Goal: Task Accomplishment & Management: Use online tool/utility

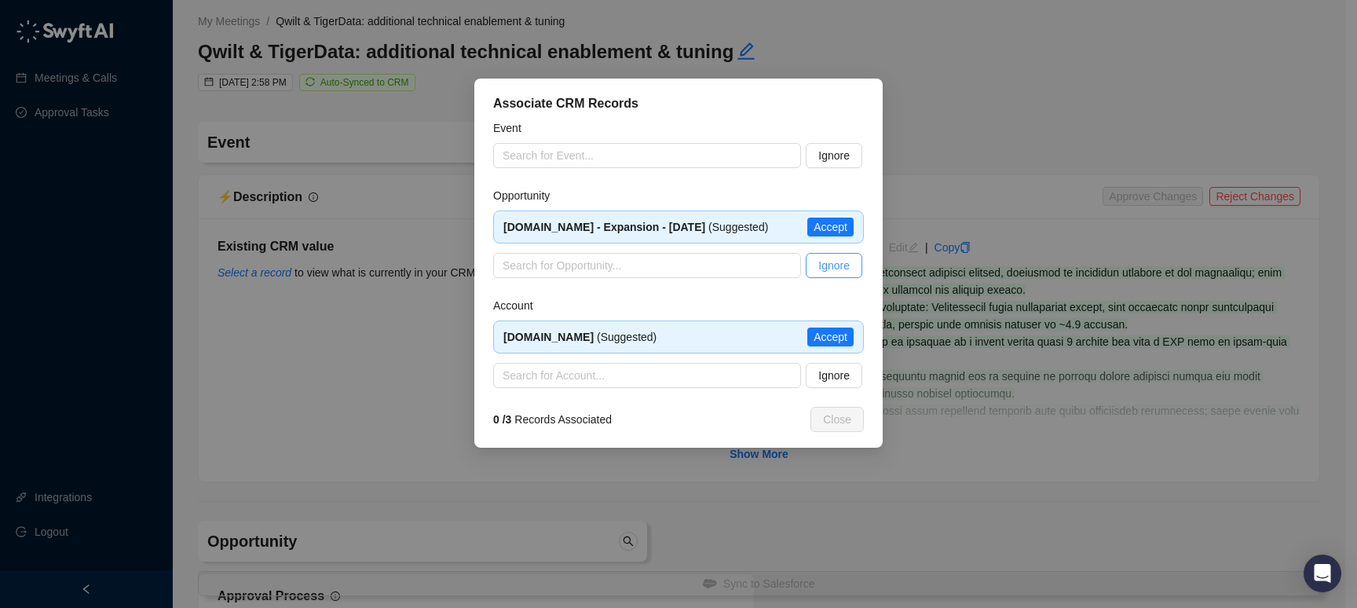
click at [844, 262] on span "Ignore" at bounding box center [833, 265] width 31 height 17
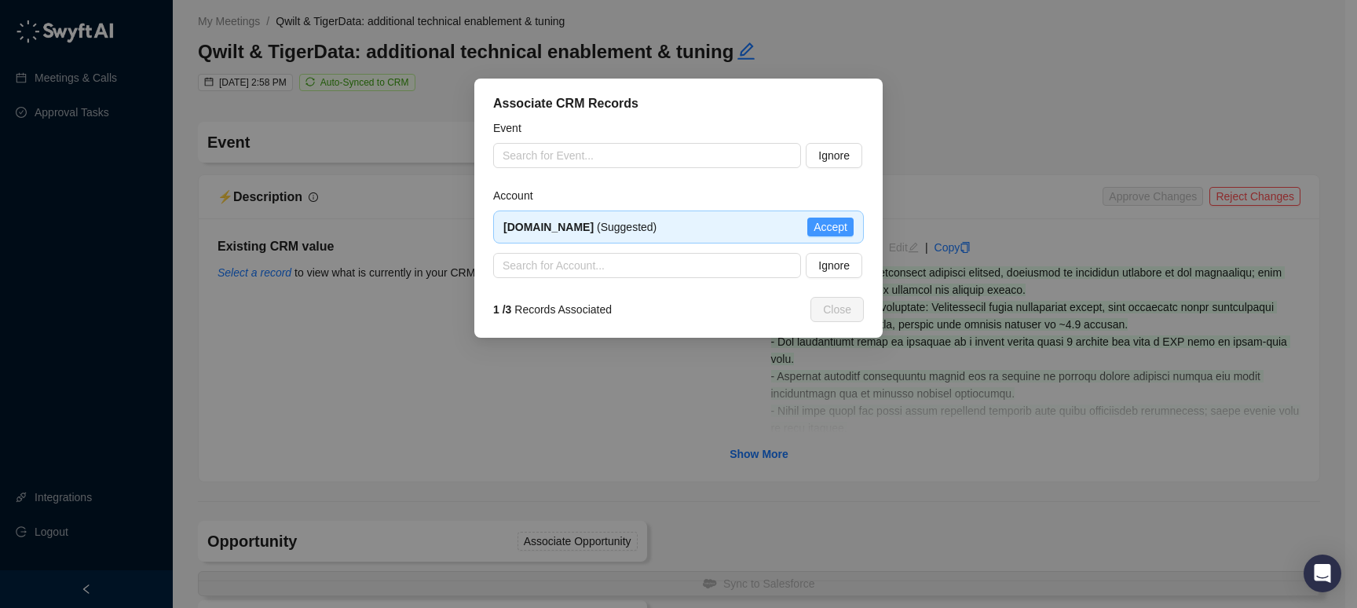
click at [820, 229] on span "Accept" at bounding box center [831, 226] width 34 height 17
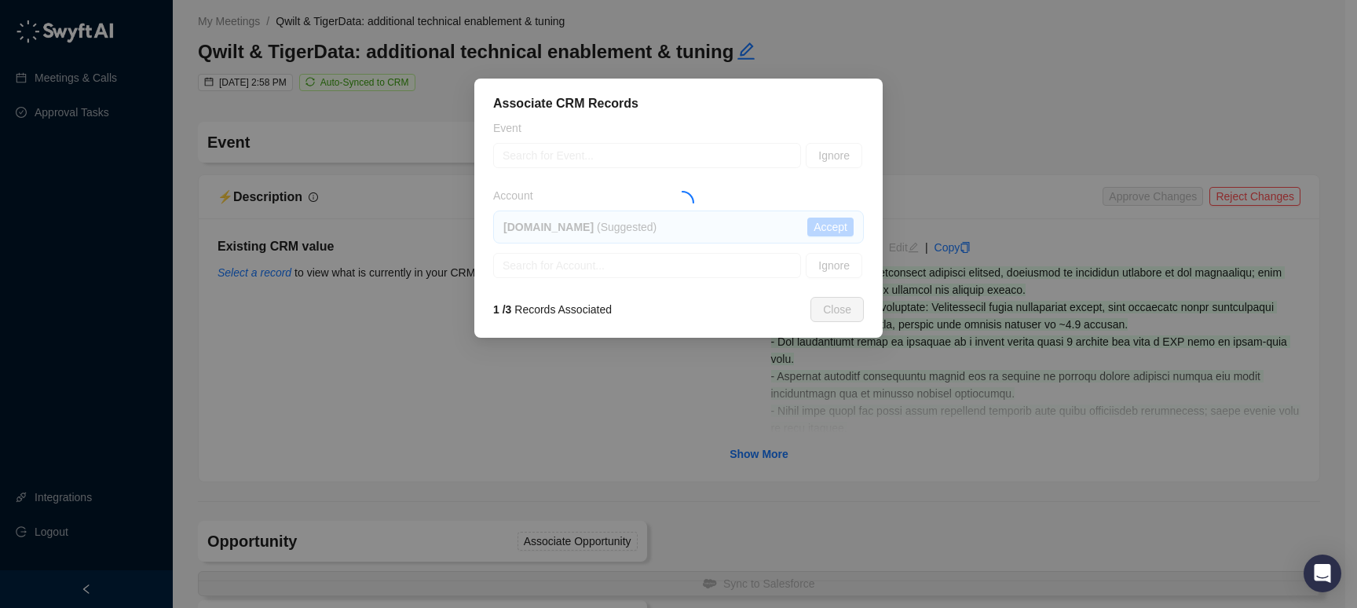
click at [638, 159] on div at bounding box center [678, 198] width 371 height 159
type textarea "*********"
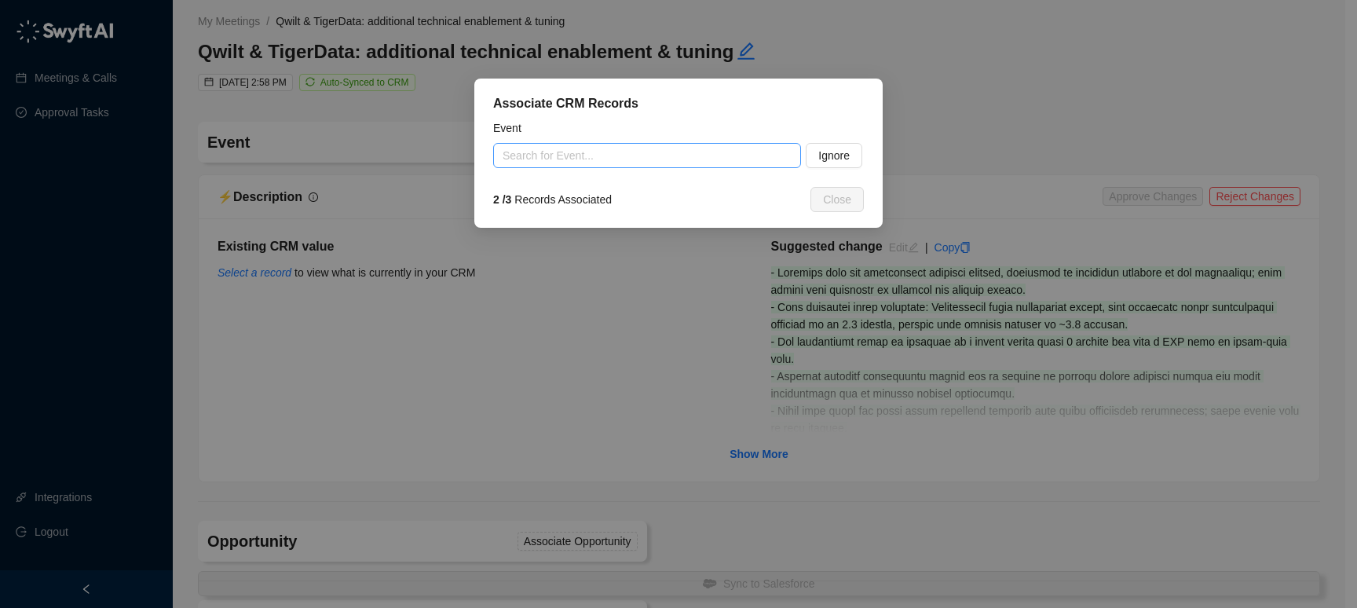
click at [653, 153] on input "search" at bounding box center [643, 156] width 280 height 24
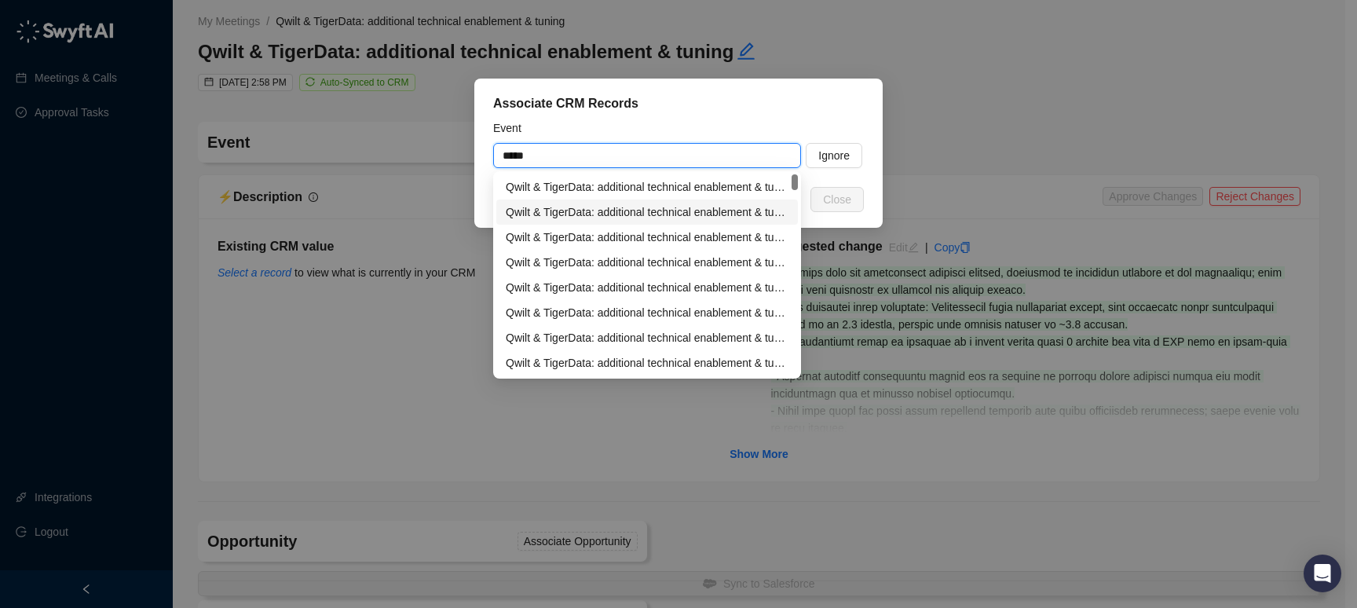
click at [657, 212] on div "Qwilt & TigerData: additional technical enablement & tuning" at bounding box center [647, 211] width 283 height 17
type input "**********"
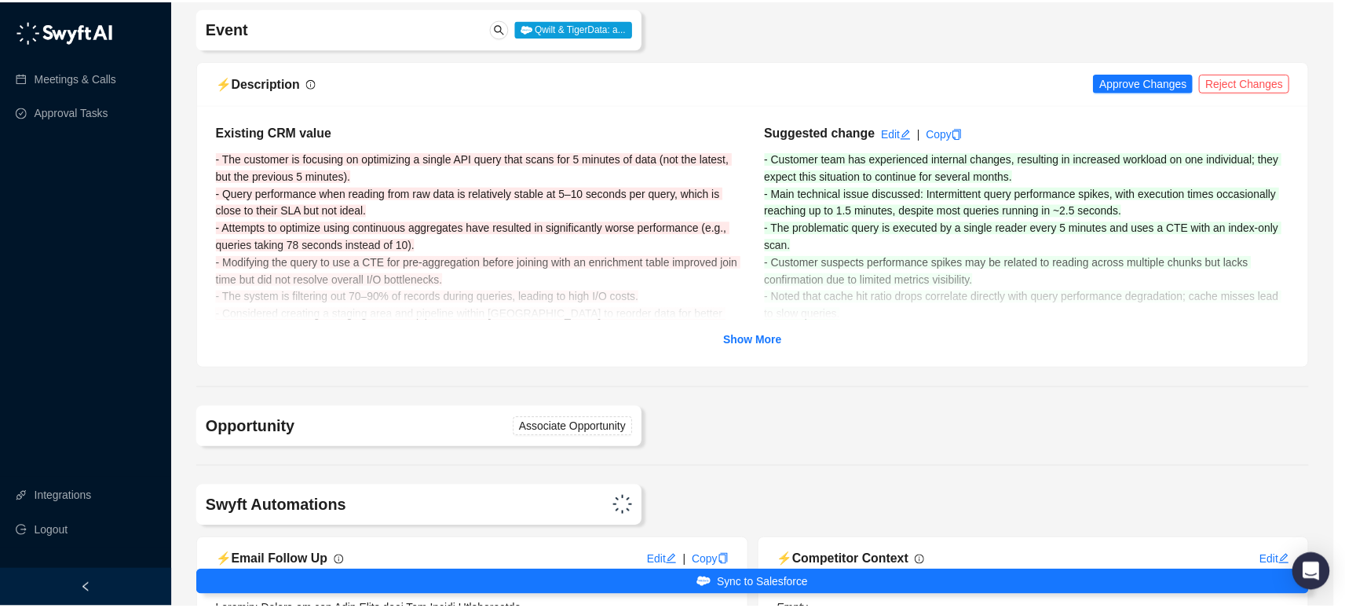
scroll to position [115, 0]
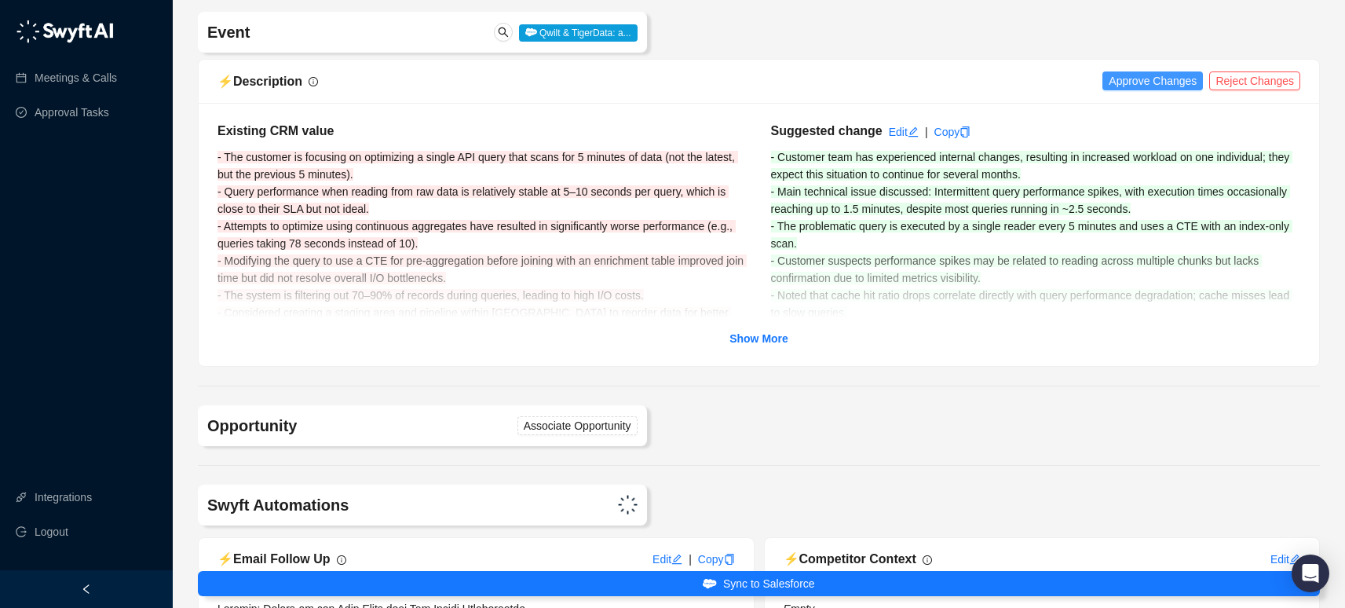
click at [1171, 82] on span "Approve Changes" at bounding box center [1153, 80] width 88 height 17
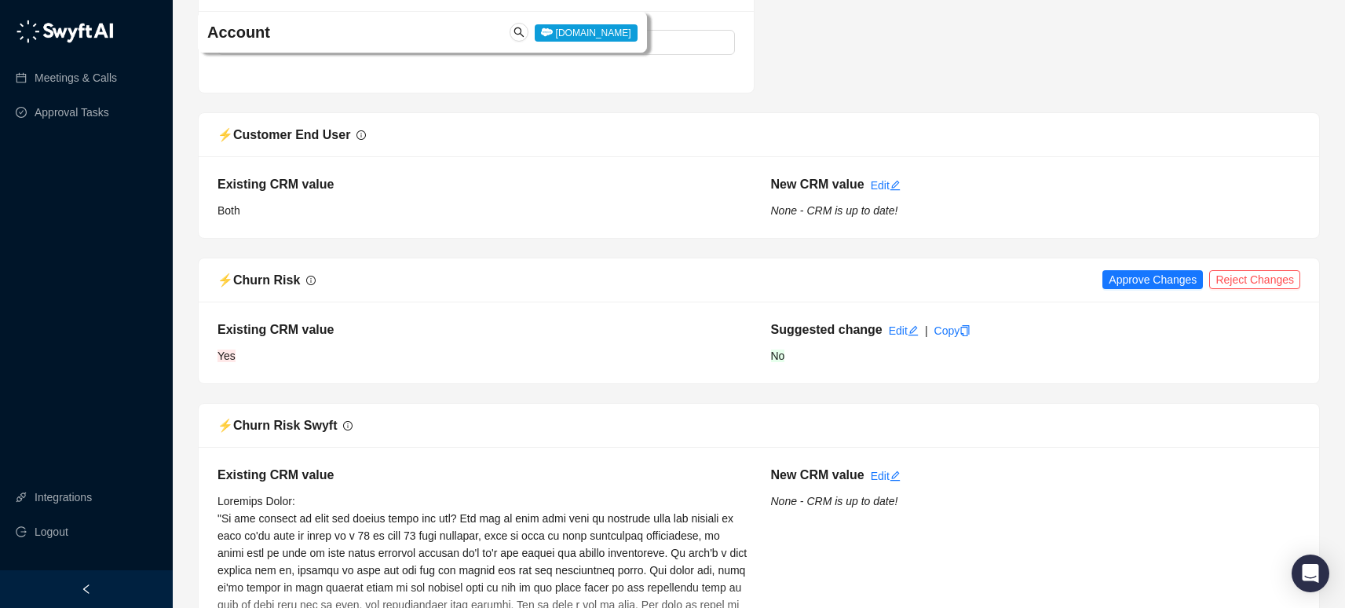
scroll to position [1616, 0]
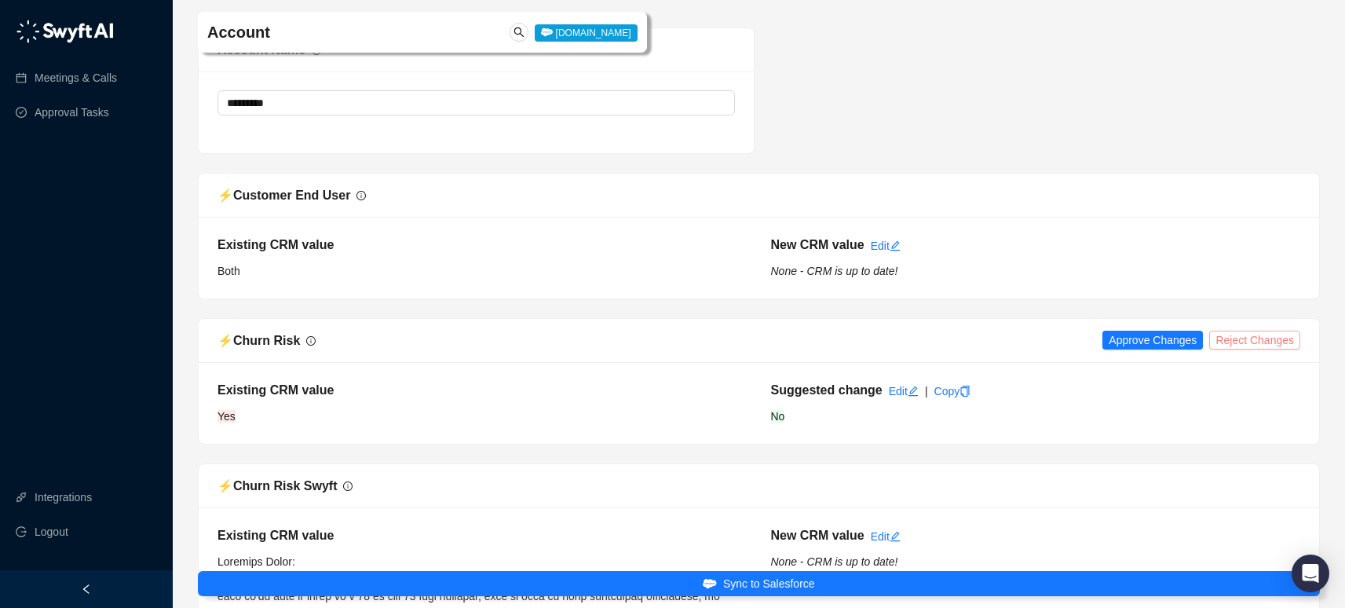
click at [1251, 337] on span "Reject Changes" at bounding box center [1255, 339] width 79 height 17
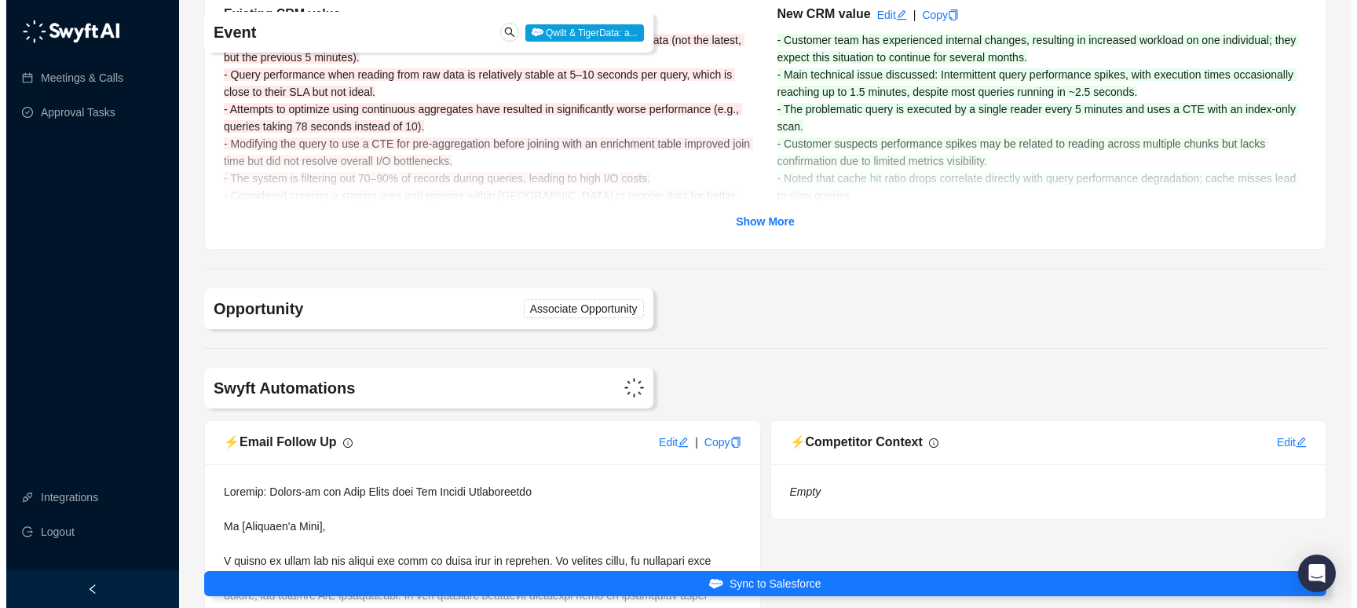
scroll to position [85, 0]
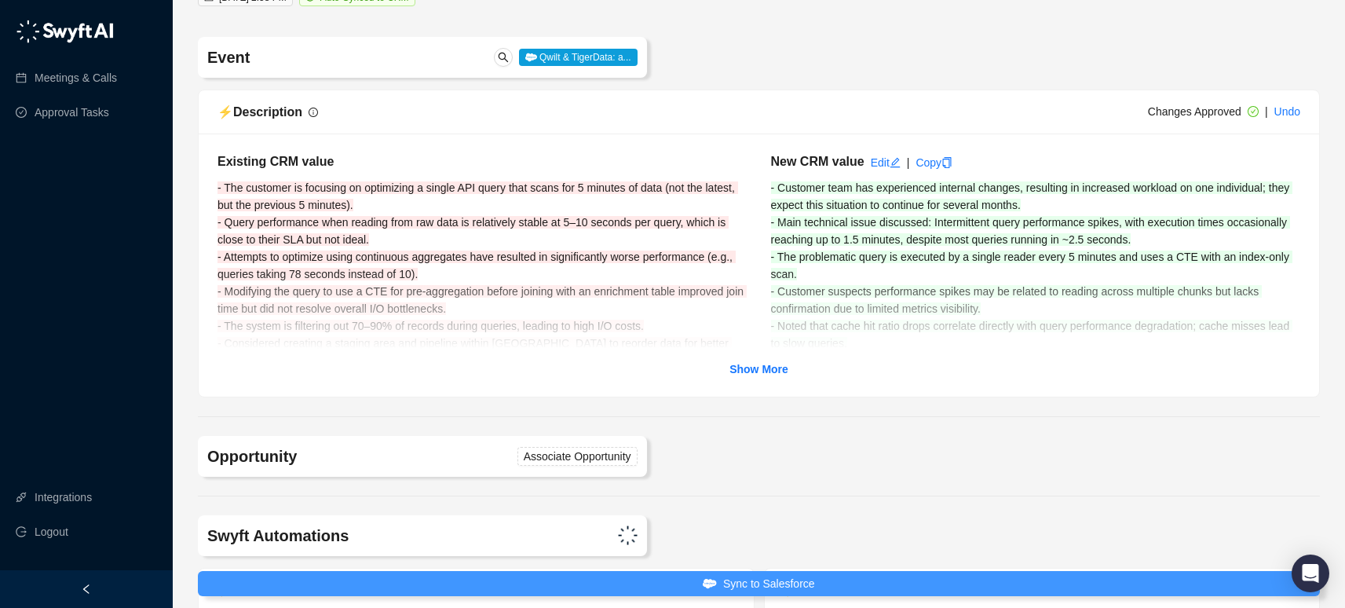
click at [891, 576] on button "Sync to Salesforce" at bounding box center [759, 583] width 1122 height 25
